Goal: Task Accomplishment & Management: Manage account settings

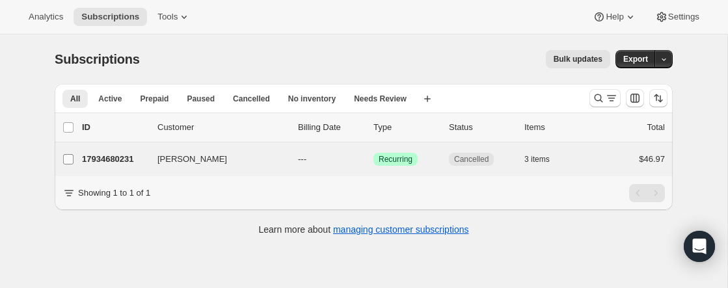
click at [69, 158] on input "[PERSON_NAME]" at bounding box center [68, 159] width 10 height 10
checkbox input "true"
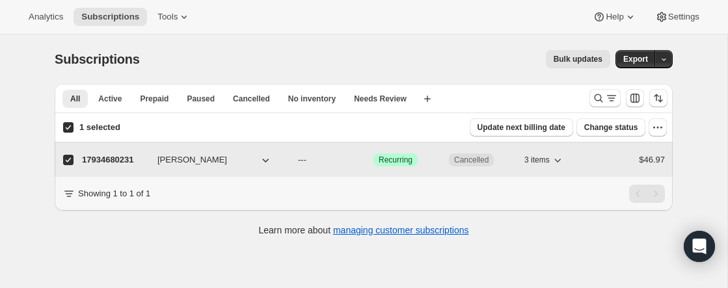
click at [115, 159] on p "17934680231" at bounding box center [114, 160] width 65 height 13
checkbox input "false"
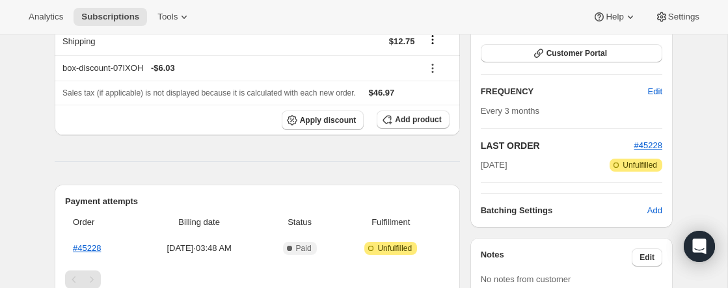
scroll to position [209, 0]
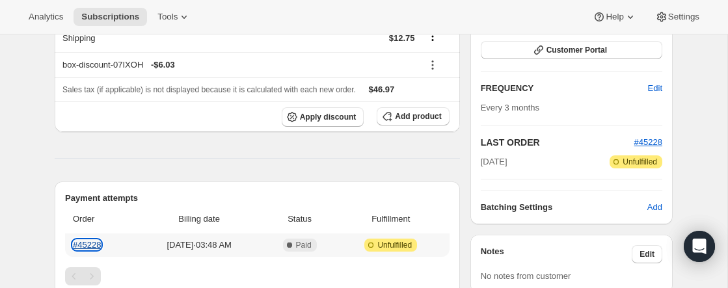
click at [93, 244] on link "#45228" at bounding box center [87, 245] width 28 height 10
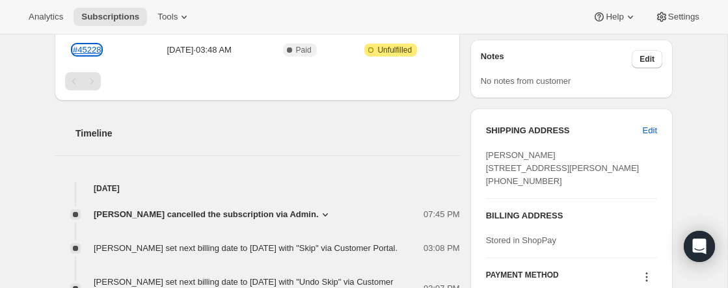
scroll to position [386, 0]
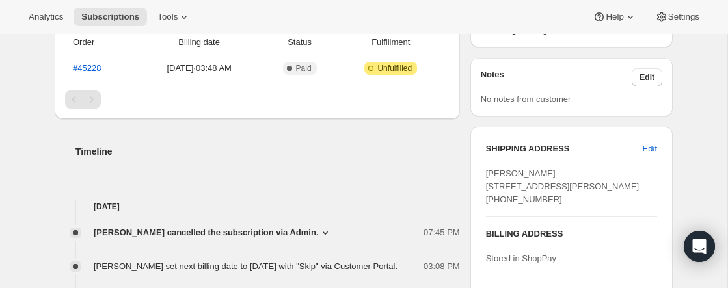
drag, startPoint x: 423, startPoint y: 201, endPoint x: 191, endPoint y: 189, distance: 231.9
click at [192, 190] on div "Timeline [DATE] [PERSON_NAME] cancelled the subscription via Admin. 07:45 PM Cu…" at bounding box center [257, 253] width 405 height 269
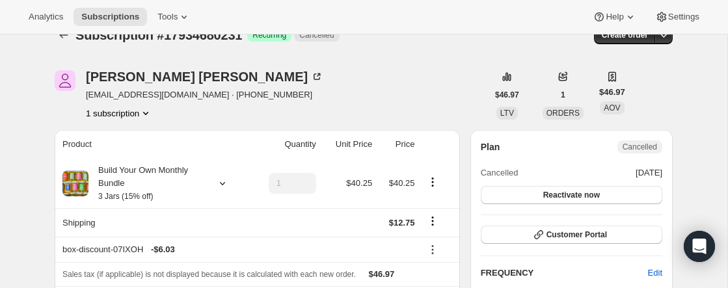
scroll to position [23, 0]
